Goal: Answer question/provide support: Share knowledge or assist other users

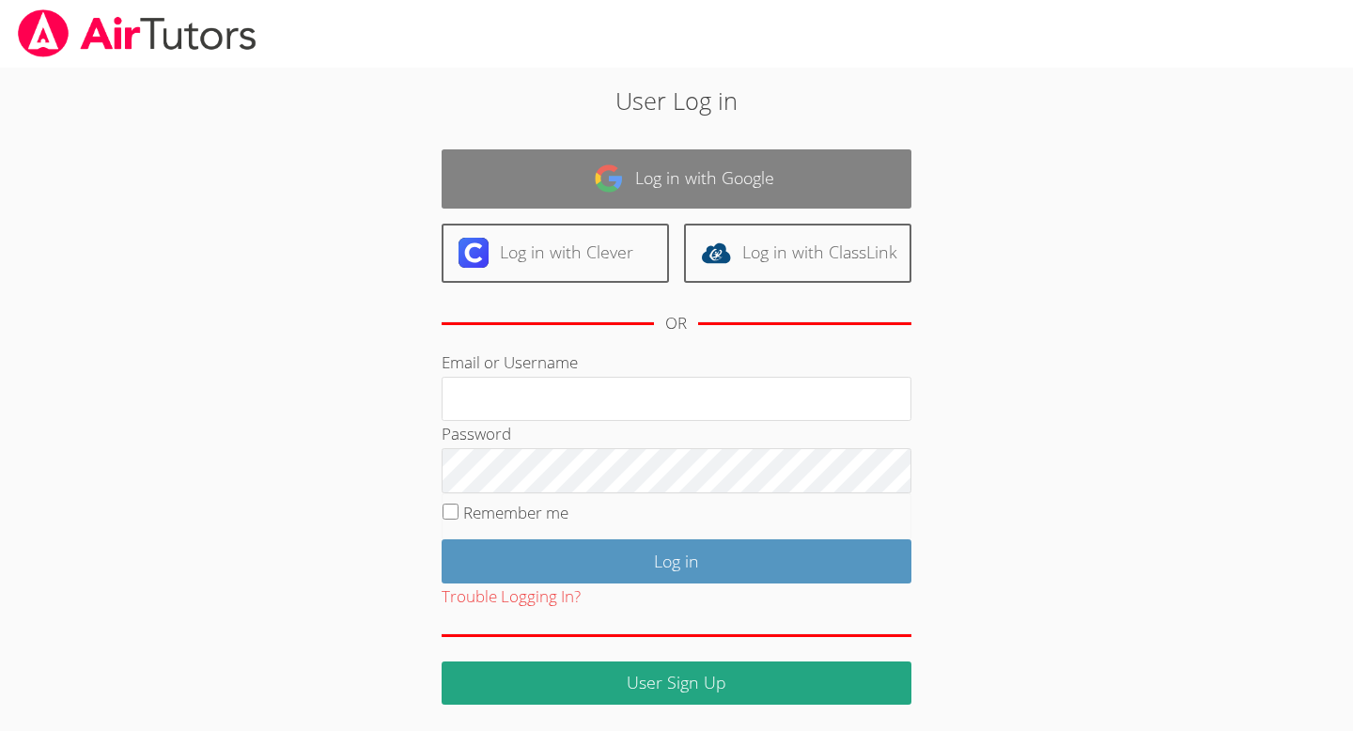
click at [622, 185] on img at bounding box center [609, 179] width 30 height 30
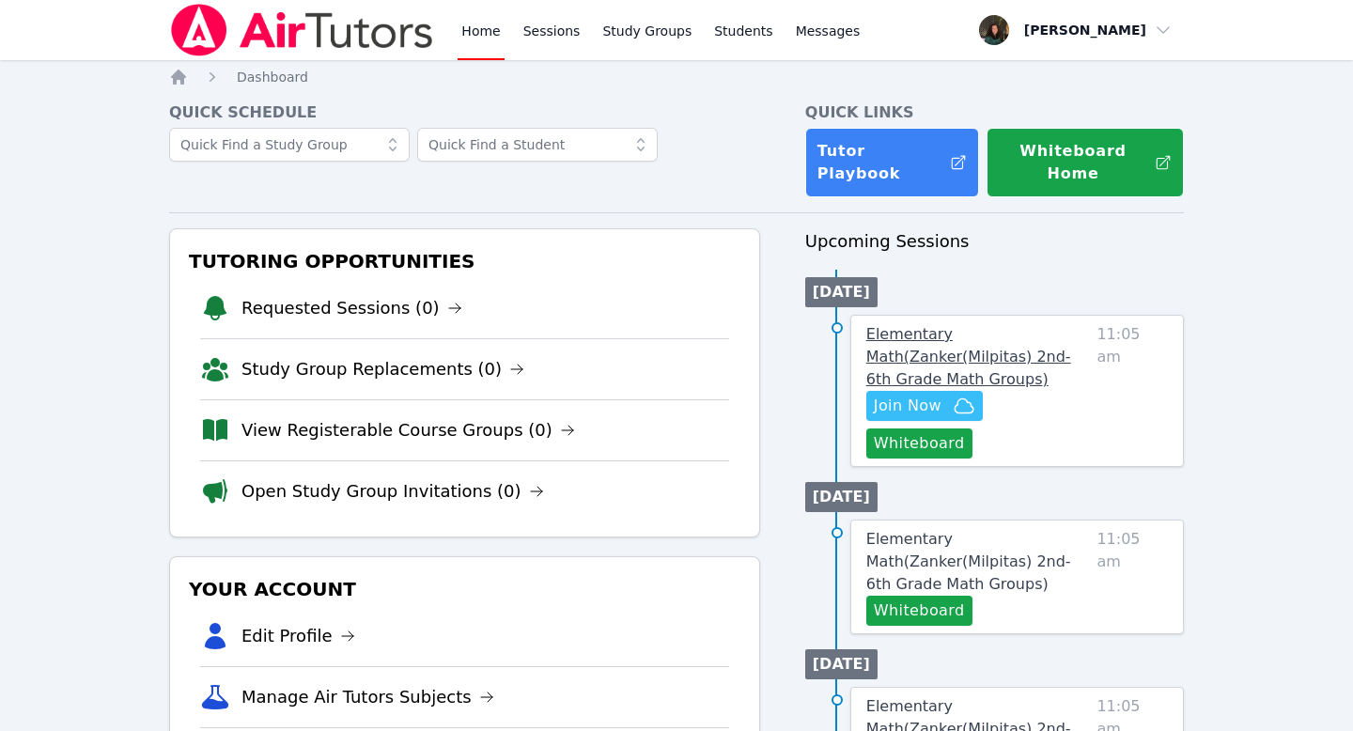
click at [1054, 323] on link "Elementary Math ( Zanker(Milpitas) 2nd-6th Grade Math Groups )" at bounding box center [978, 357] width 224 height 68
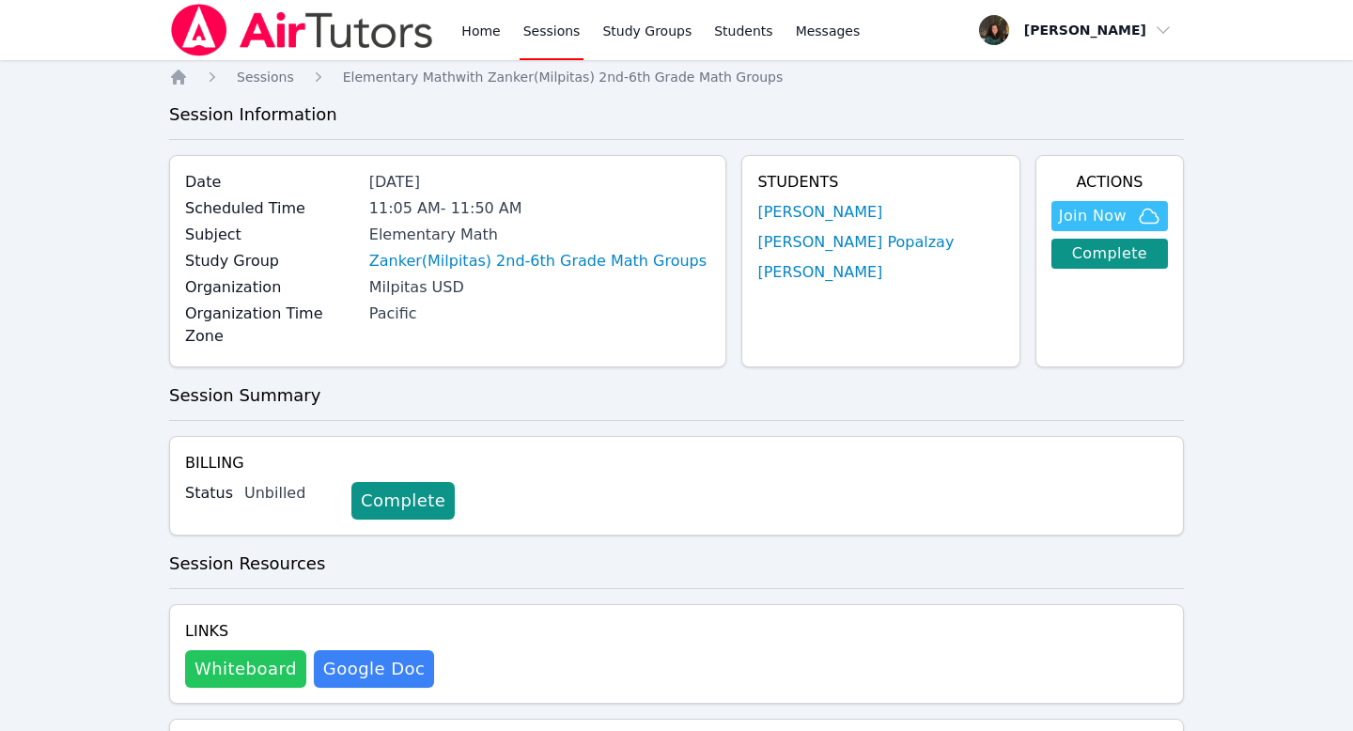
click at [266, 650] on button "Whiteboard" at bounding box center [245, 669] width 121 height 38
click at [1106, 213] on span "Join Now" at bounding box center [1093, 216] width 68 height 23
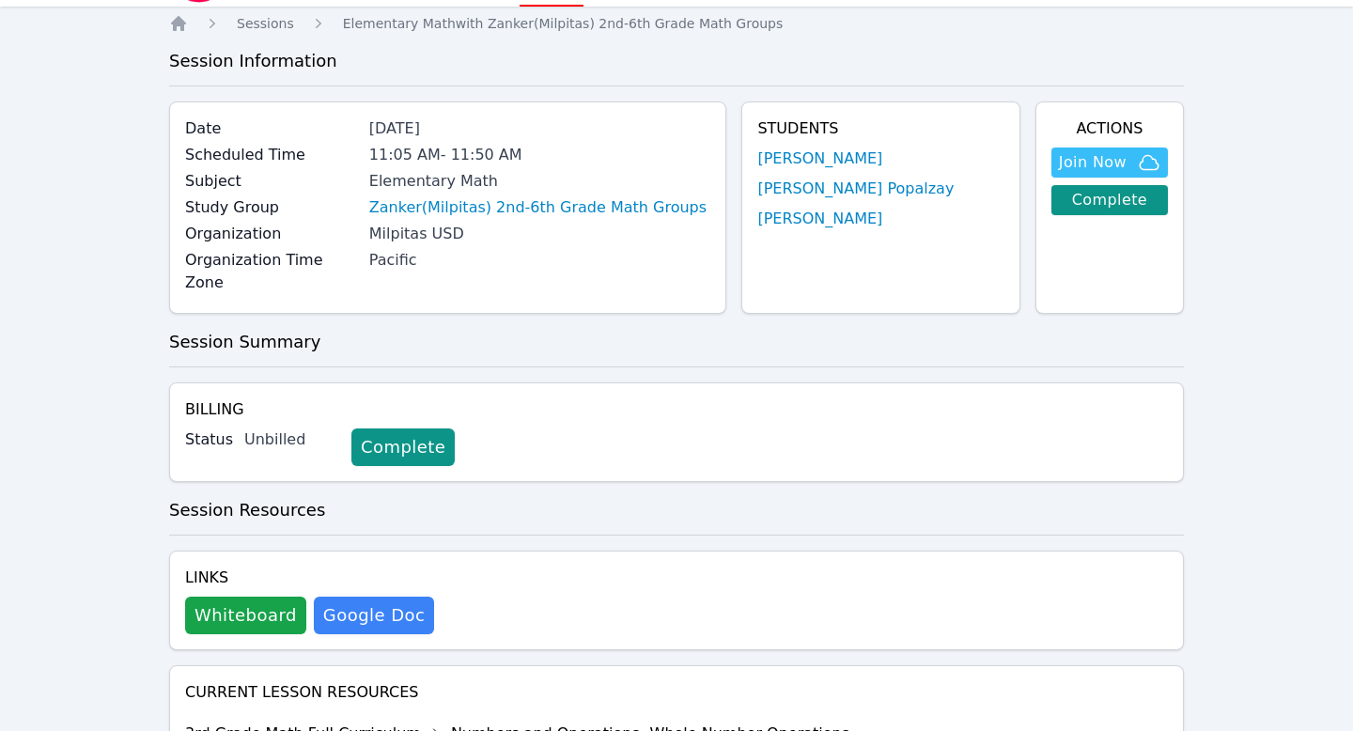
scroll to position [70, 0]
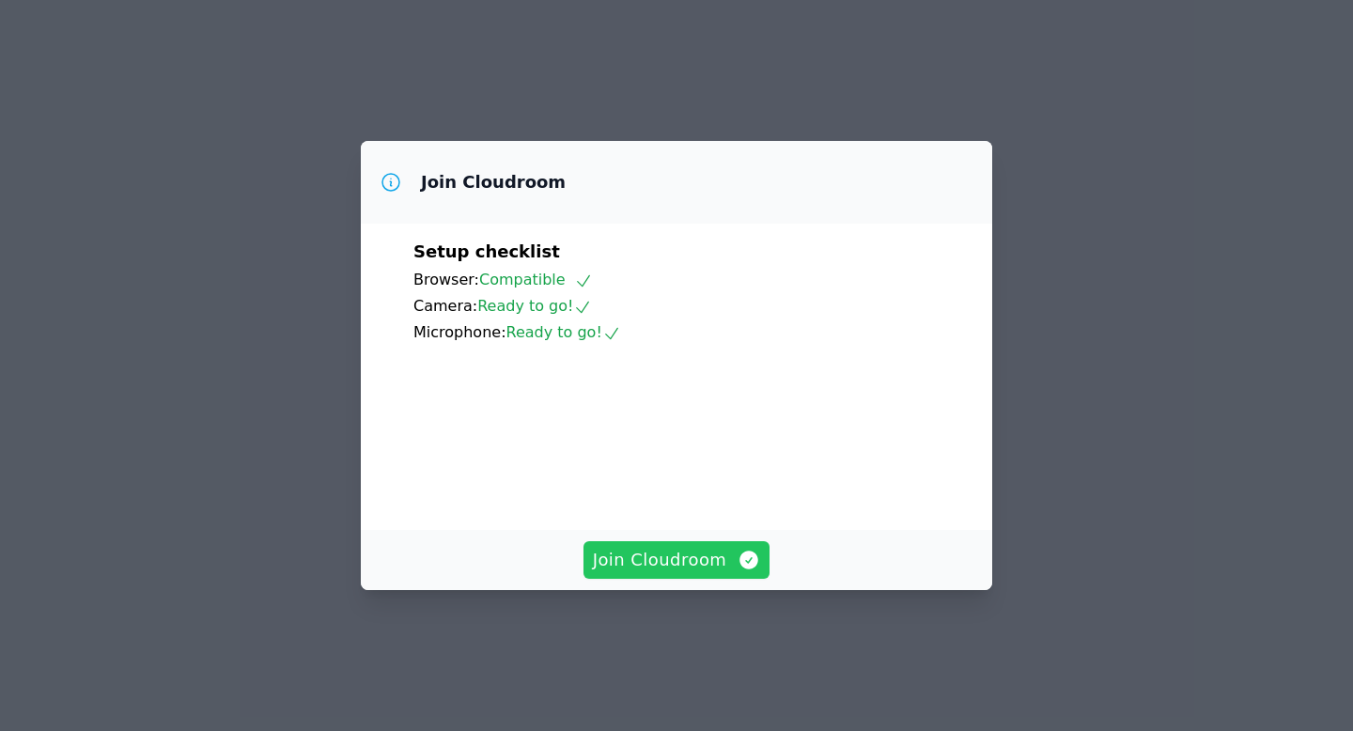
click at [638, 573] on span "Join Cloudroom" at bounding box center [677, 560] width 168 height 26
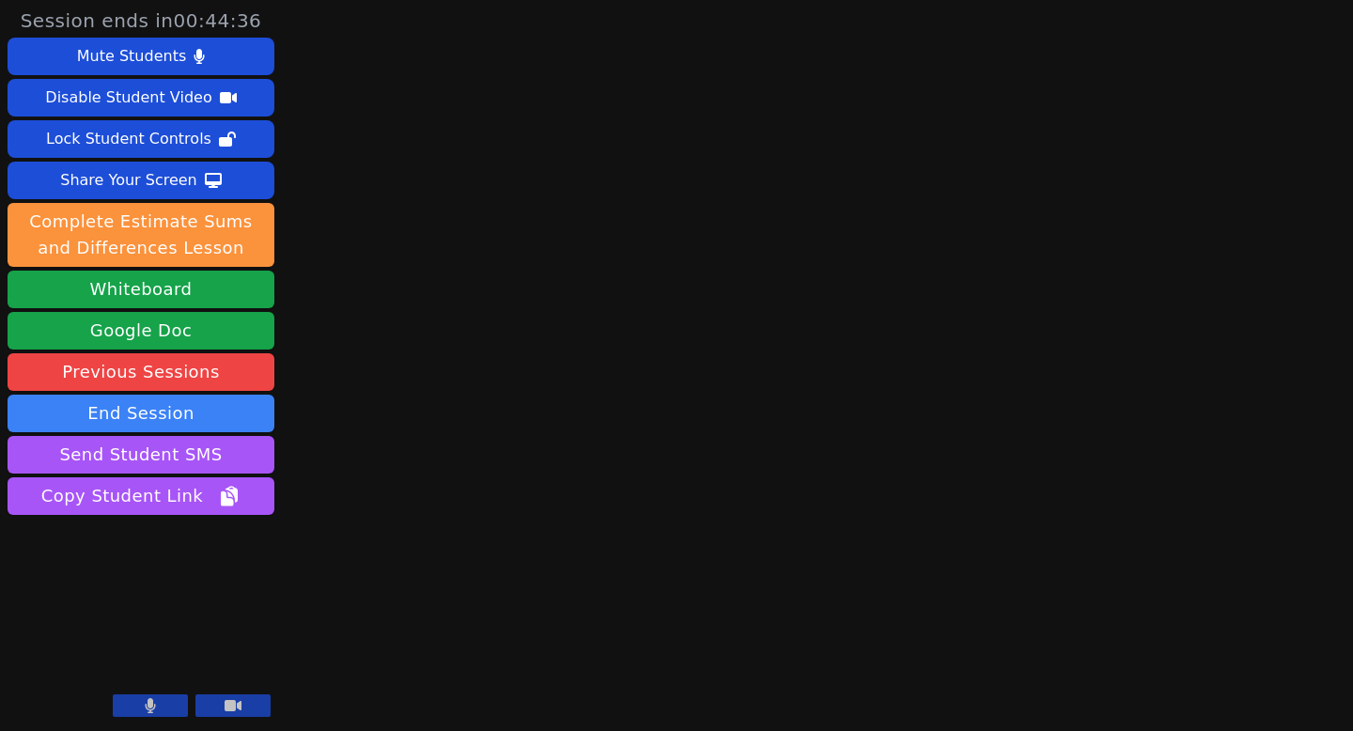
click at [164, 708] on button at bounding box center [150, 705] width 75 height 23
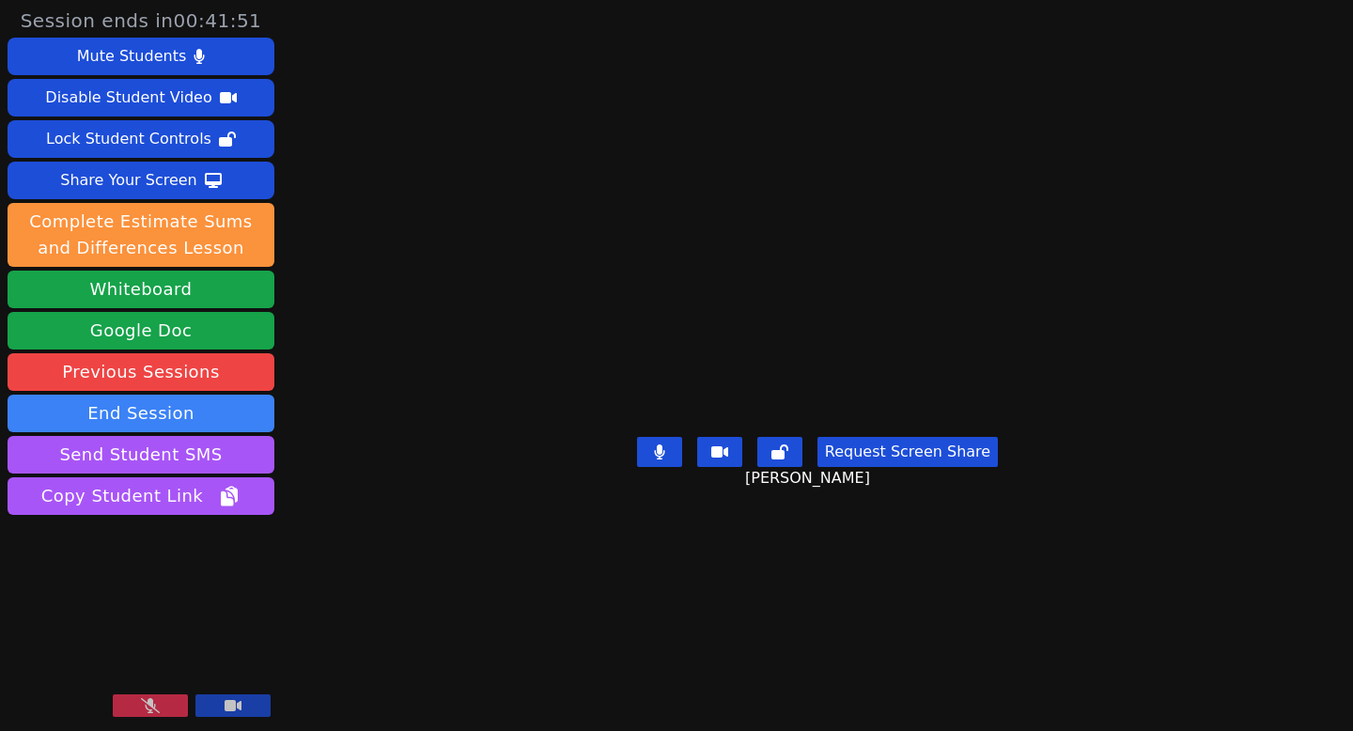
click at [143, 704] on icon at bounding box center [150, 705] width 19 height 15
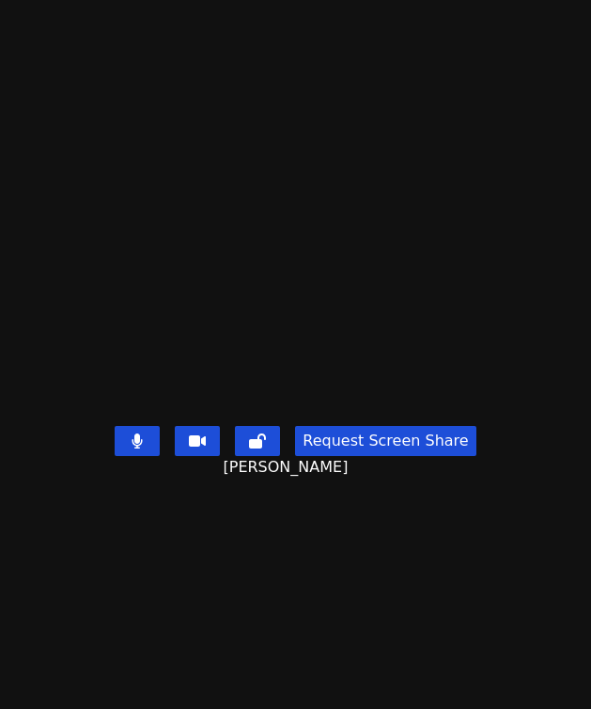
click at [447, 72] on main "[PERSON_NAME] Request Screen Share [PERSON_NAME]" at bounding box center [295, 354] width 591 height 709
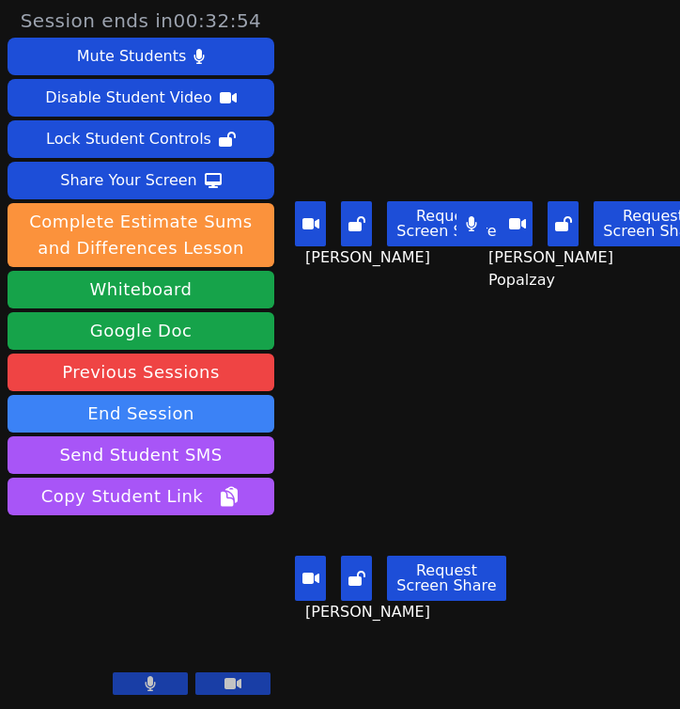
click at [577, 399] on main "[PERSON_NAME] Request Screen Share [PERSON_NAME] [PERSON_NAME] Popalzay Request…" at bounding box center [481, 354] width 398 height 709
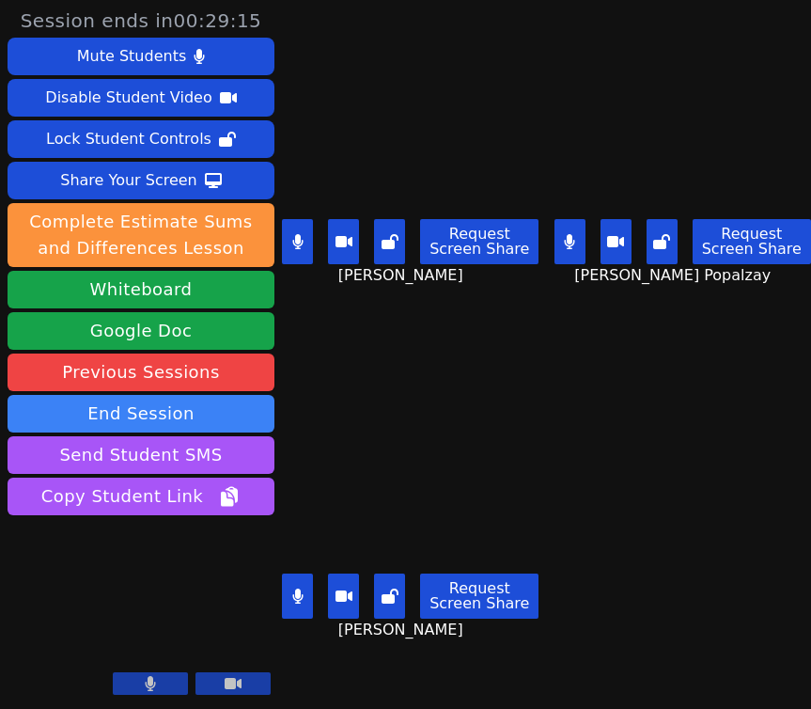
click at [304, 259] on button at bounding box center [297, 241] width 31 height 45
click at [566, 250] on button at bounding box center [569, 241] width 31 height 45
click at [289, 607] on button at bounding box center [297, 595] width 31 height 45
click at [295, 610] on button at bounding box center [297, 595] width 31 height 45
click at [668, 535] on main "[PERSON_NAME] Request Screen Share [PERSON_NAME] [PERSON_NAME] Popalzay Request…" at bounding box center [546, 354] width 529 height 709
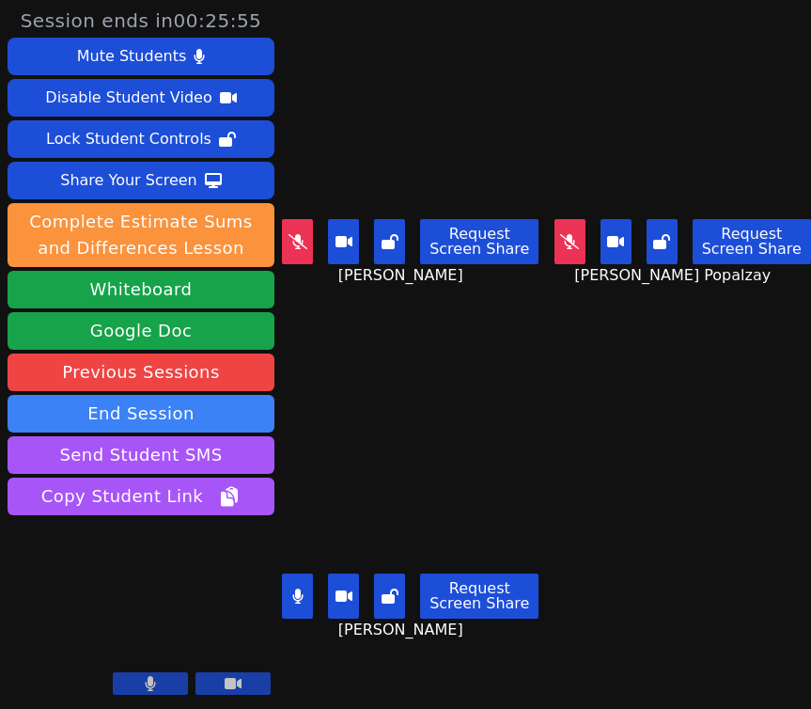
click at [294, 595] on icon at bounding box center [297, 595] width 11 height 15
click at [300, 243] on icon at bounding box center [297, 241] width 19 height 15
click at [574, 242] on icon at bounding box center [569, 241] width 19 height 15
click at [303, 246] on icon at bounding box center [297, 241] width 11 height 15
click at [581, 257] on button at bounding box center [569, 241] width 31 height 45
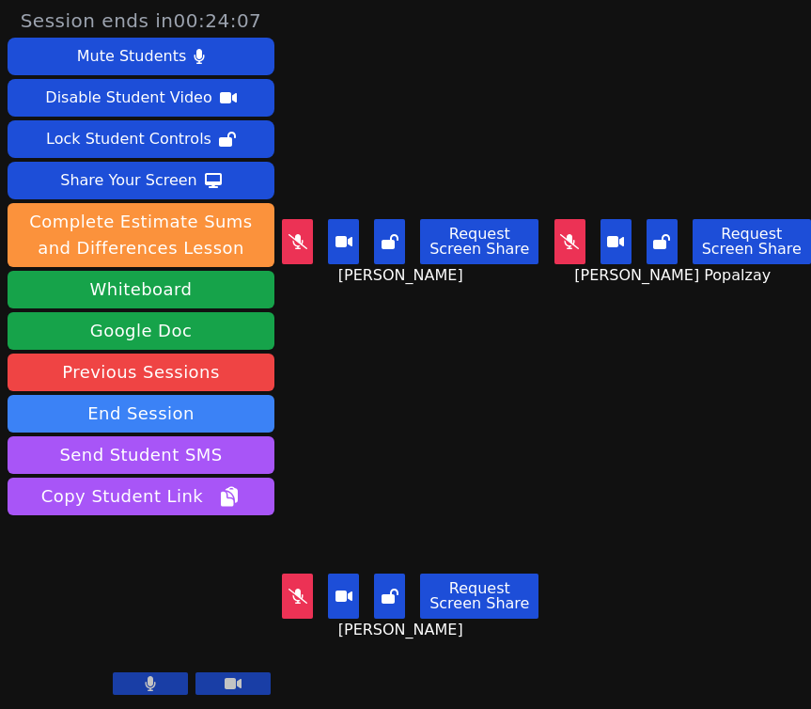
click at [573, 249] on icon at bounding box center [569, 241] width 19 height 15
click at [304, 245] on icon at bounding box center [297, 241] width 19 height 15
click at [299, 599] on icon at bounding box center [297, 595] width 19 height 15
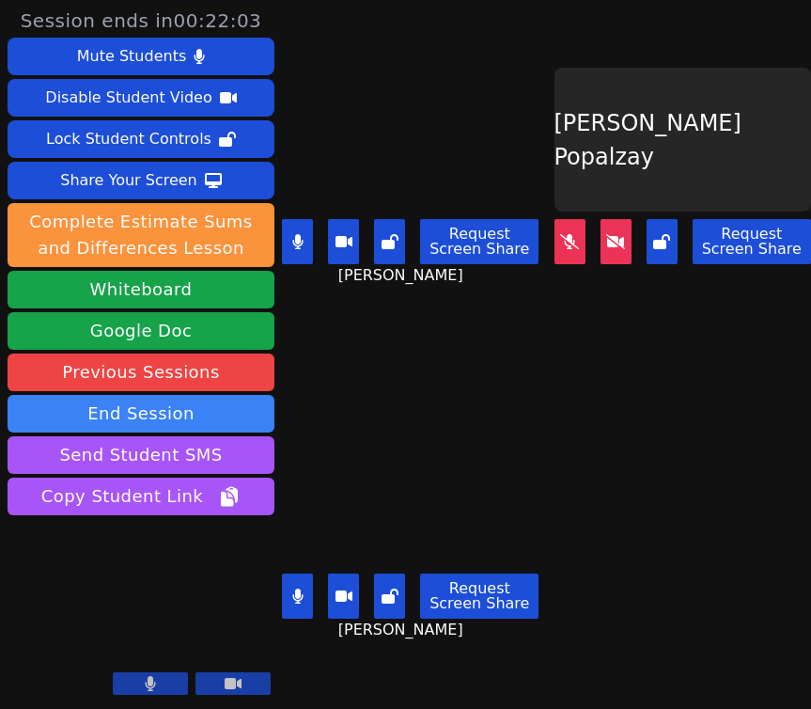
click at [569, 258] on button at bounding box center [569, 241] width 31 height 45
click at [575, 242] on button at bounding box center [569, 241] width 31 height 45
click at [301, 236] on icon at bounding box center [297, 241] width 11 height 15
click at [300, 601] on icon at bounding box center [297, 595] width 10 height 15
click at [615, 251] on button at bounding box center [615, 241] width 31 height 45
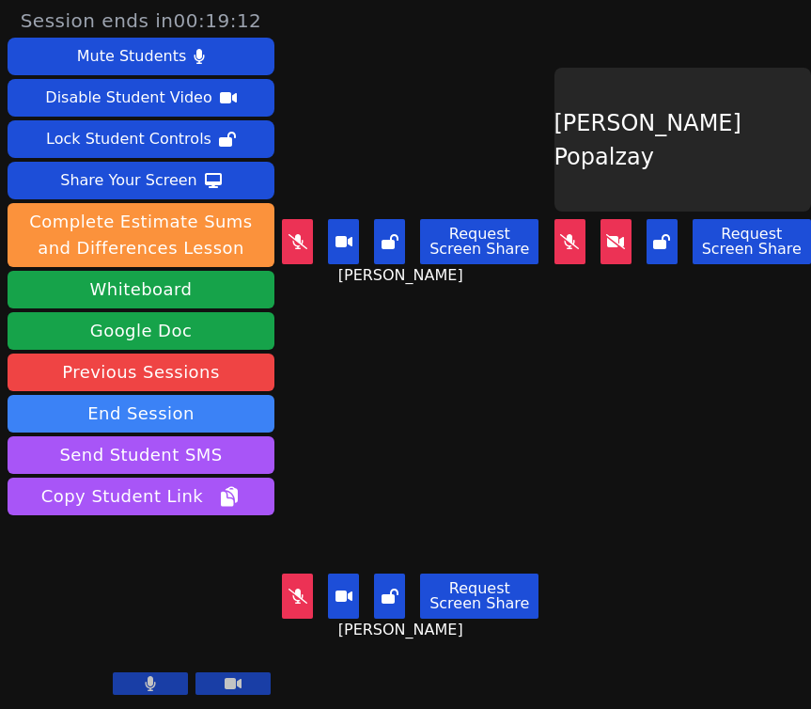
click at [287, 246] on button at bounding box center [297, 241] width 31 height 45
click at [569, 243] on icon at bounding box center [569, 241] width 19 height 15
click at [298, 608] on button at bounding box center [297, 595] width 31 height 45
click at [308, 242] on button at bounding box center [297, 241] width 31 height 45
click at [573, 245] on icon at bounding box center [569, 241] width 11 height 15
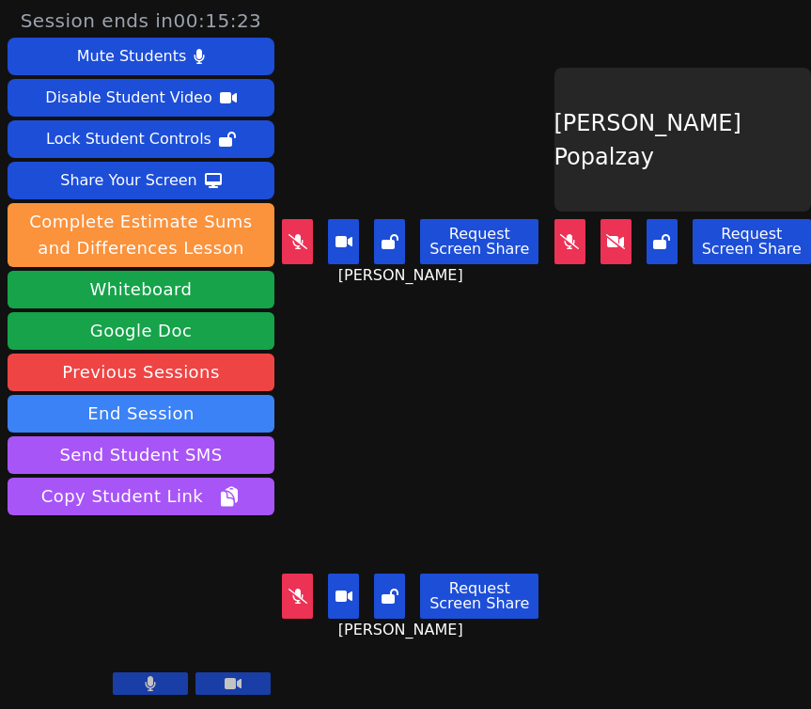
click at [292, 243] on icon at bounding box center [297, 241] width 19 height 15
click at [302, 252] on button at bounding box center [297, 241] width 31 height 45
click at [300, 601] on icon at bounding box center [297, 595] width 19 height 15
click at [296, 604] on button at bounding box center [297, 595] width 31 height 45
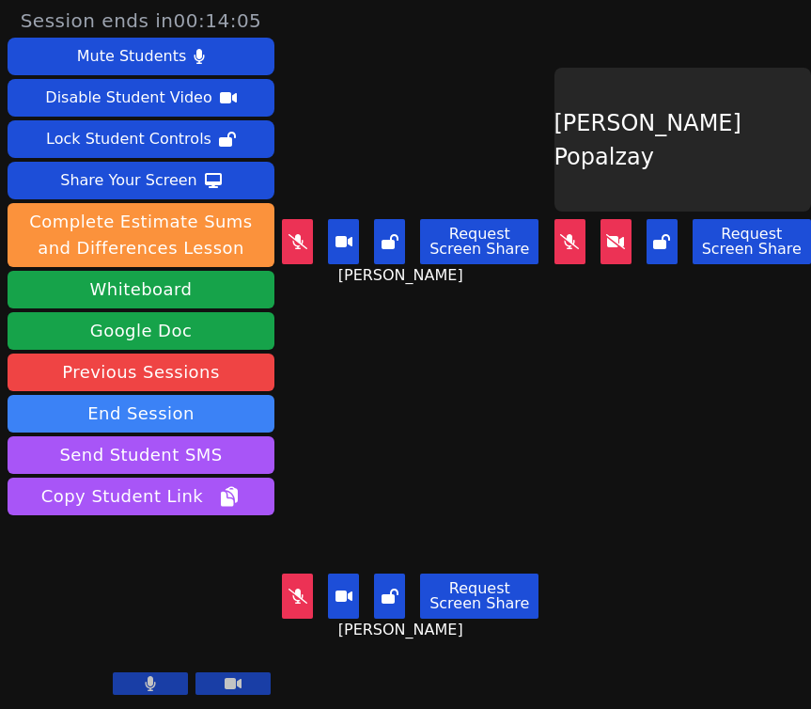
click at [578, 253] on button at bounding box center [569, 241] width 31 height 45
click at [575, 355] on main "[PERSON_NAME] Request Screen Share [PERSON_NAME] [PERSON_NAME] Popalzay Request…" at bounding box center [546, 354] width 529 height 709
click at [294, 246] on icon at bounding box center [297, 241] width 19 height 15
click at [302, 592] on icon at bounding box center [297, 595] width 19 height 15
click at [299, 253] on button at bounding box center [297, 241] width 31 height 45
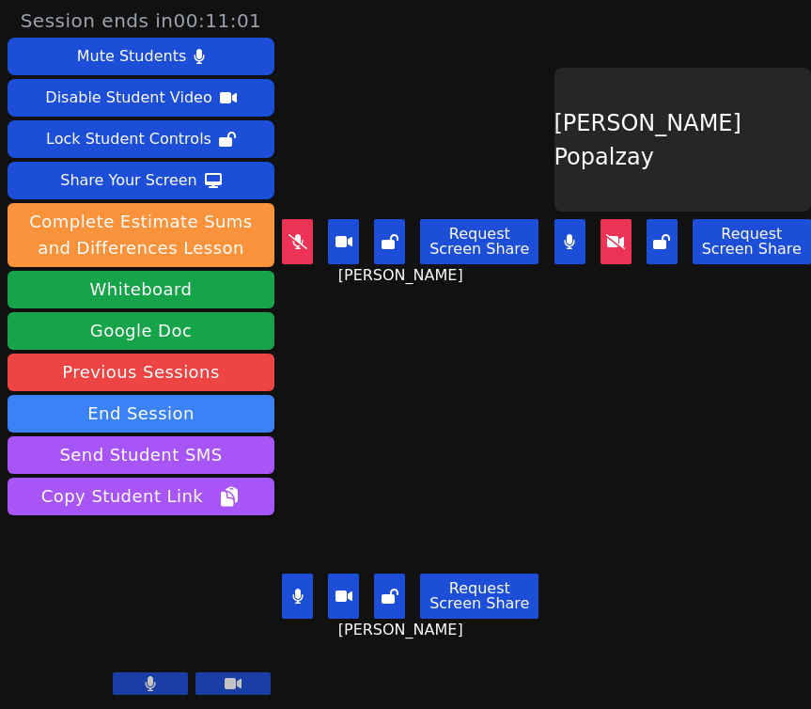
click at [298, 244] on icon at bounding box center [297, 241] width 19 height 15
click at [302, 249] on icon at bounding box center [297, 241] width 11 height 15
click at [301, 602] on icon at bounding box center [297, 595] width 11 height 15
click at [581, 259] on button at bounding box center [569, 241] width 31 height 45
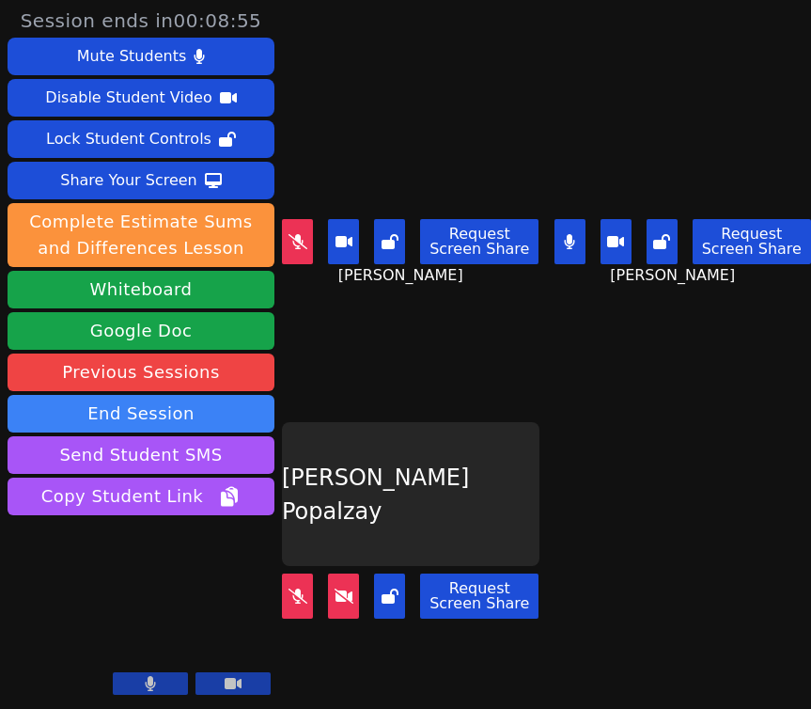
click at [572, 255] on button at bounding box center [569, 241] width 31 height 45
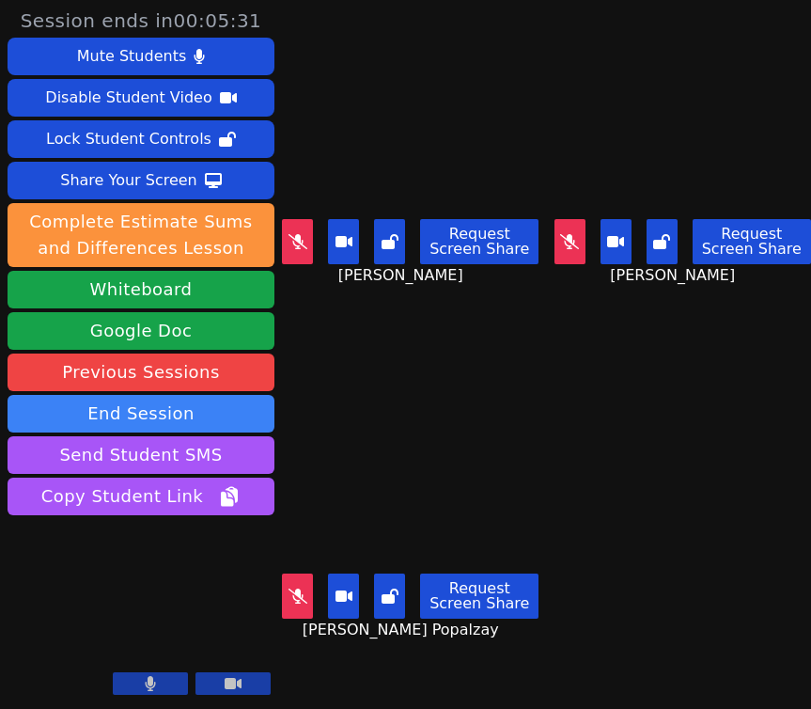
click at [573, 235] on icon at bounding box center [569, 241] width 19 height 15
click at [568, 249] on icon at bounding box center [570, 241] width 10 height 15
click at [291, 239] on icon at bounding box center [297, 241] width 19 height 15
click at [301, 250] on button at bounding box center [297, 241] width 31 height 45
click at [294, 612] on button at bounding box center [297, 595] width 31 height 45
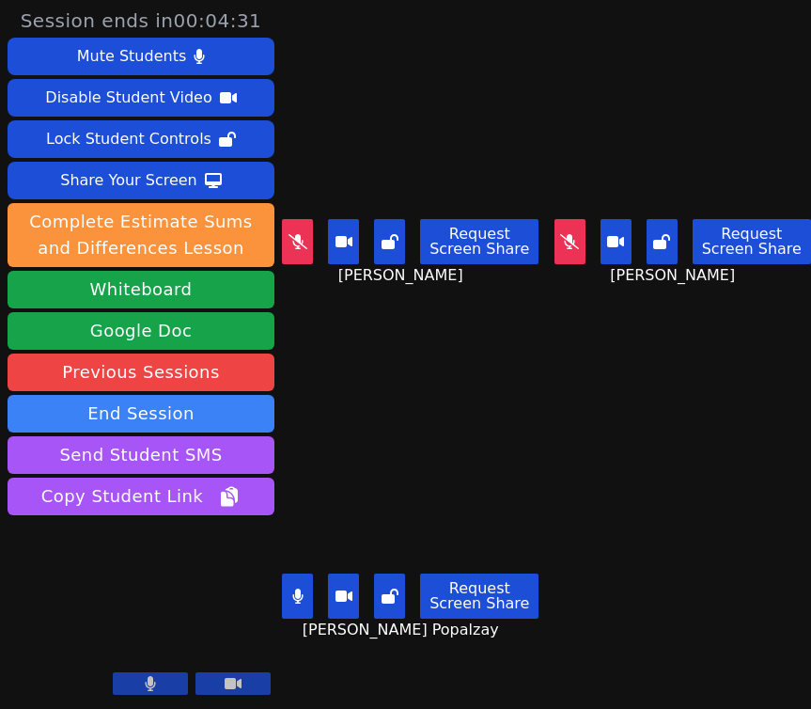
click at [569, 247] on icon at bounding box center [569, 241] width 19 height 15
click at [301, 240] on icon at bounding box center [297, 241] width 19 height 15
click at [618, 432] on main "[PERSON_NAME] Request Screen Share [PERSON_NAME] [PERSON_NAME] Request Screen S…" at bounding box center [546, 354] width 529 height 709
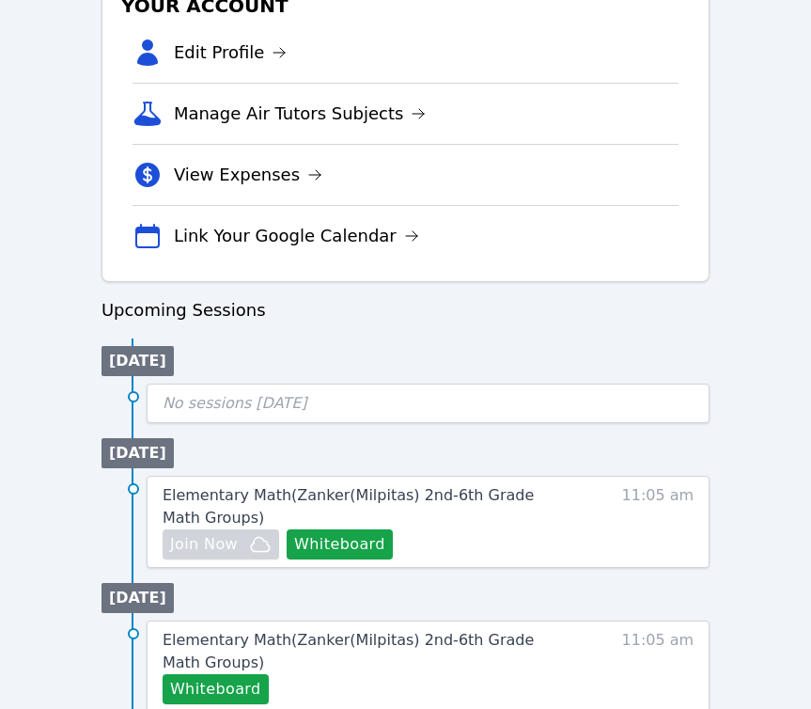
scroll to position [860, 0]
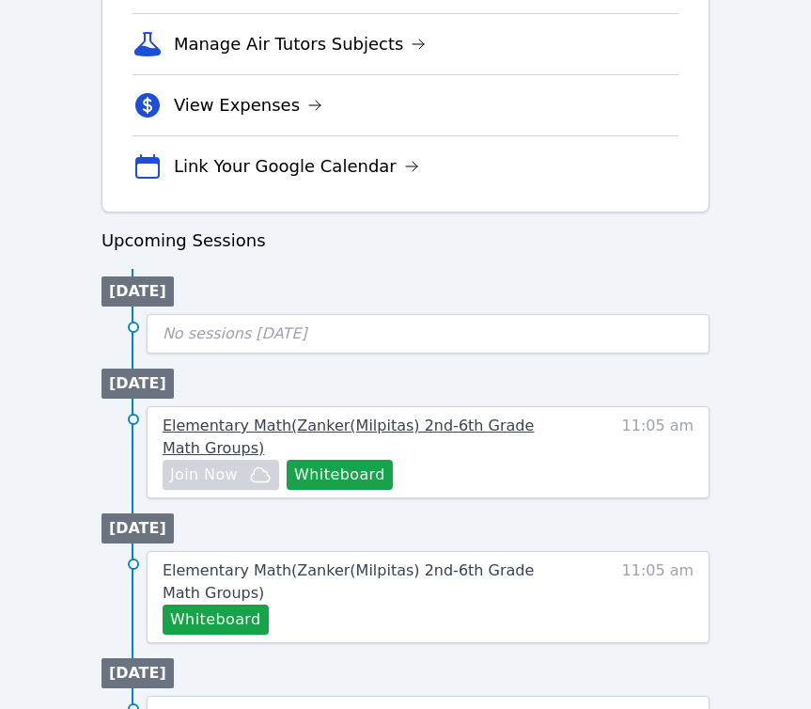
click at [422, 447] on link "Elementary Math ( Zanker(Milpitas) 2nd-6th Grade Math Groups )" at bounding box center [362, 436] width 398 height 45
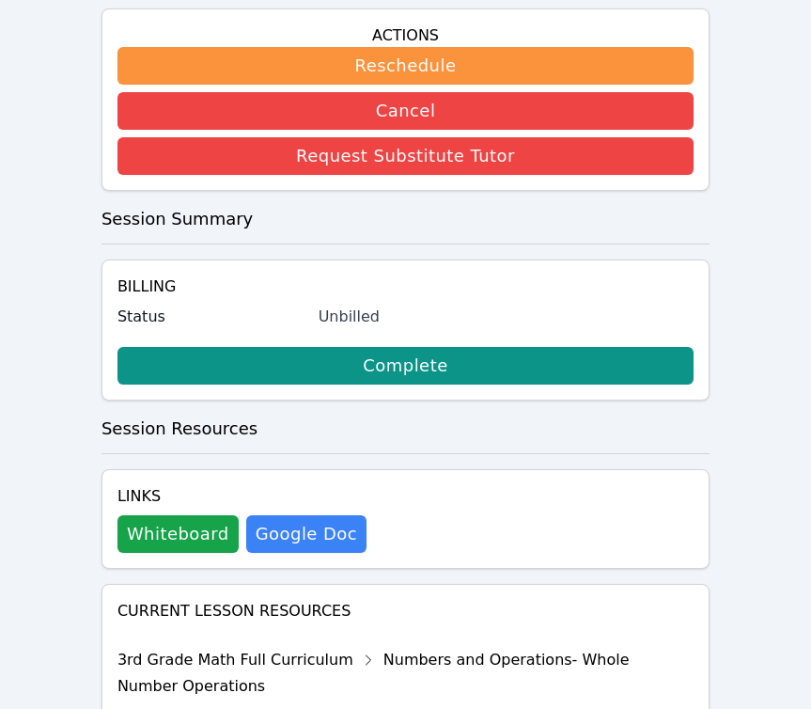
scroll to position [580, 0]
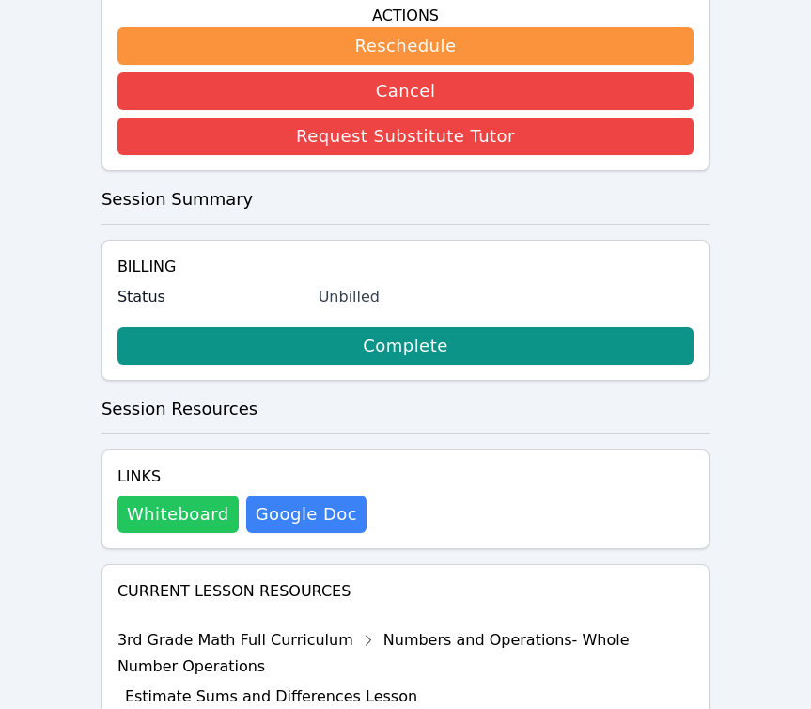
click at [182, 501] on button "Whiteboard" at bounding box center [177, 514] width 121 height 38
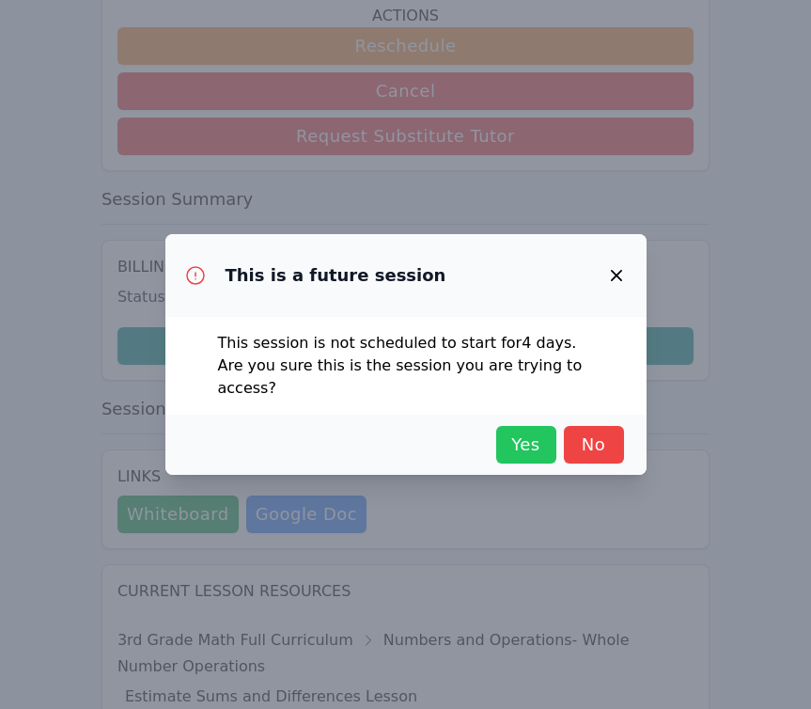
click at [524, 436] on span "Yes" at bounding box center [526, 444] width 41 height 26
